Goal: Navigation & Orientation: Find specific page/section

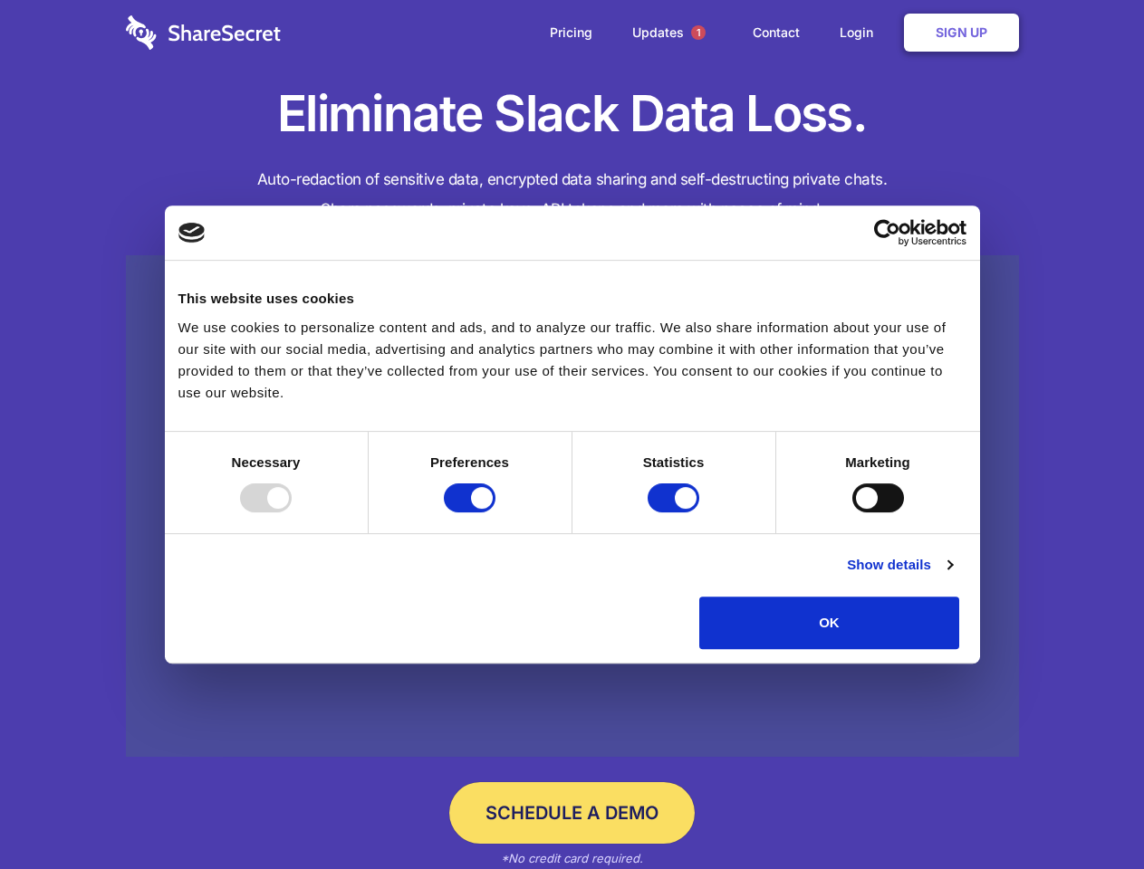
click at [292, 513] on div at bounding box center [266, 498] width 52 height 29
click at [495, 513] on input "Preferences" at bounding box center [470, 498] width 52 height 29
checkbox input "false"
click at [676, 513] on input "Statistics" at bounding box center [673, 498] width 52 height 29
checkbox input "false"
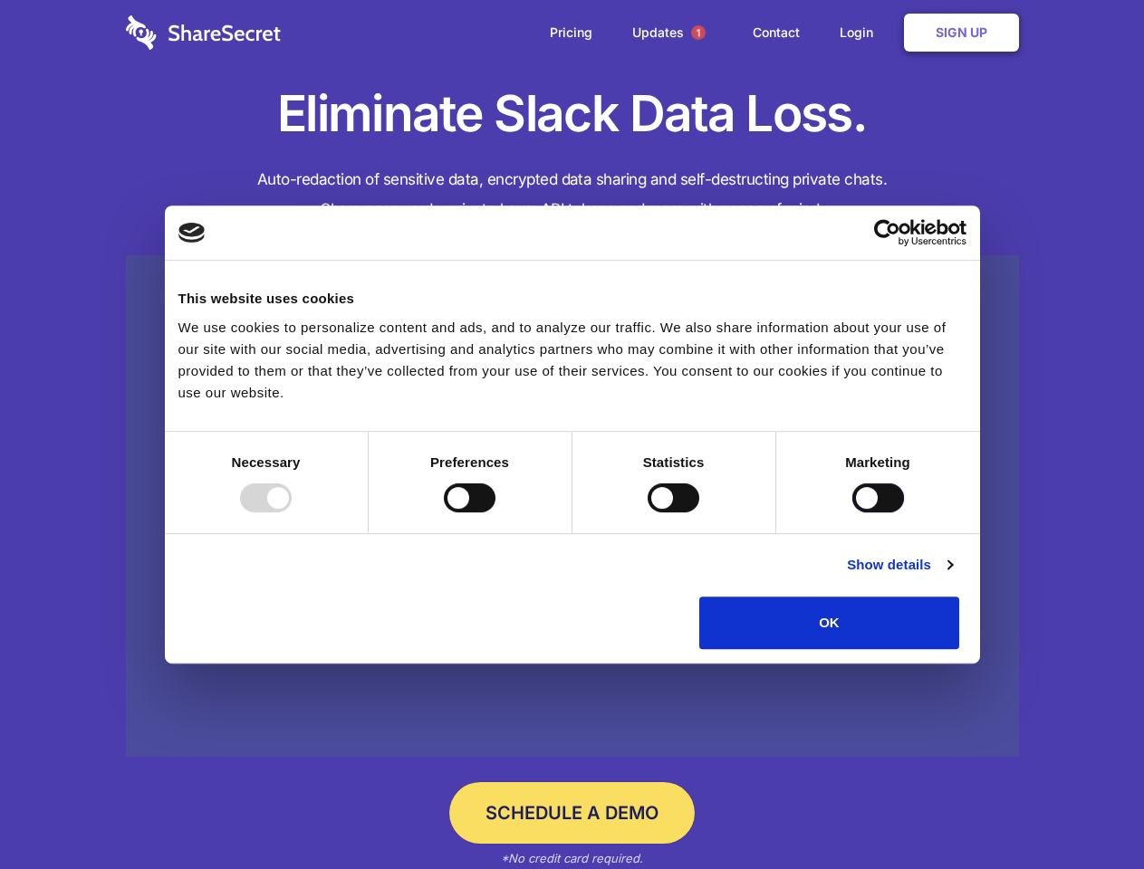
click at [852, 513] on input "Marketing" at bounding box center [878, 498] width 52 height 29
checkbox input "true"
click at [952, 576] on link "Show details" at bounding box center [899, 565] width 105 height 22
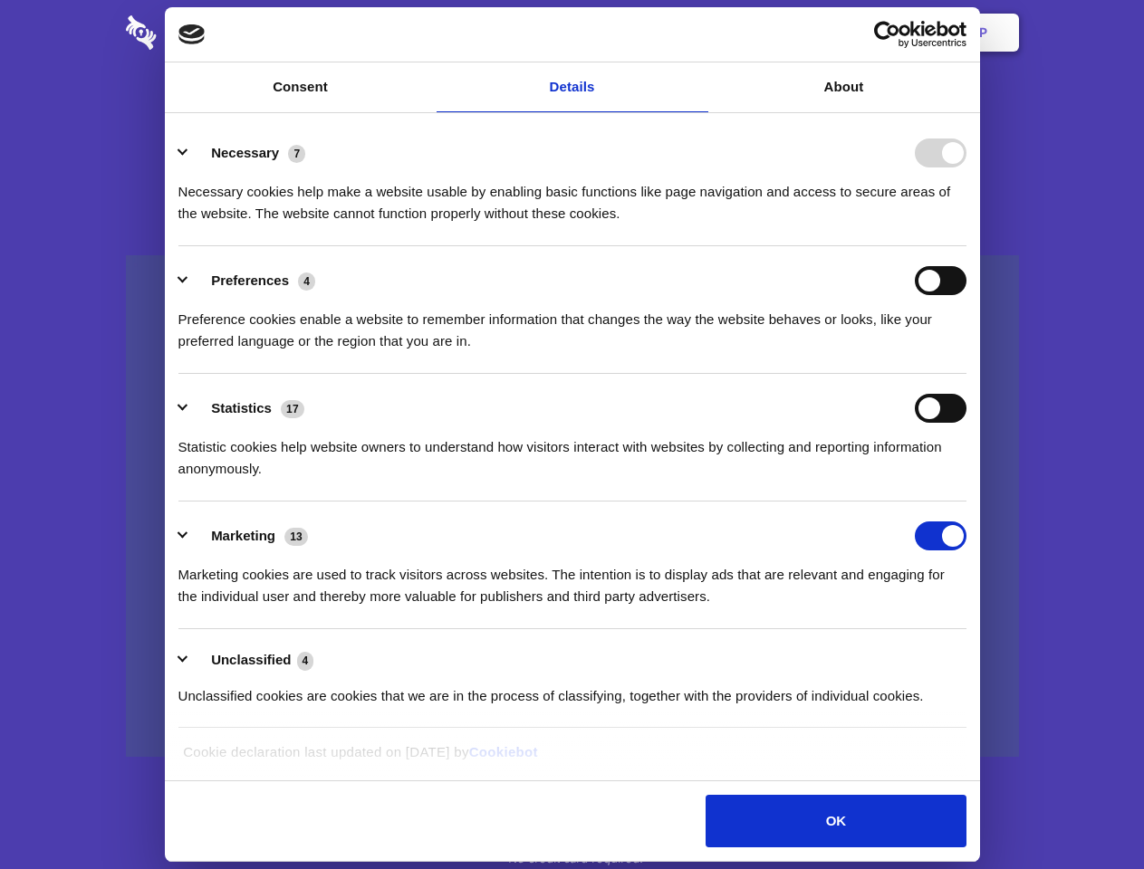
click at [966, 246] on li "Necessary 7 Necessary cookies help make a website usable by enabling basic func…" at bounding box center [572, 183] width 788 height 128
click at [697, 33] on span "1" at bounding box center [698, 32] width 14 height 14
